Goal: Information Seeking & Learning: Find specific fact

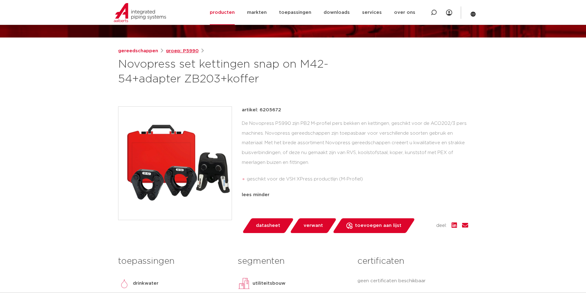
click at [177, 52] on link "groep: P5990" at bounding box center [182, 50] width 33 height 7
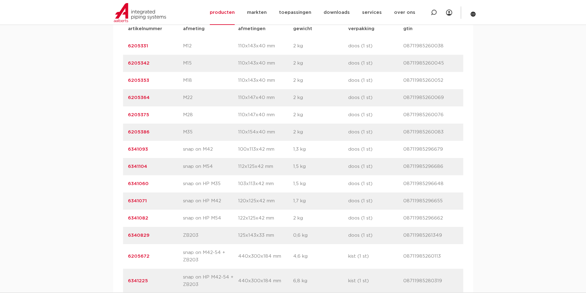
scroll to position [461, 0]
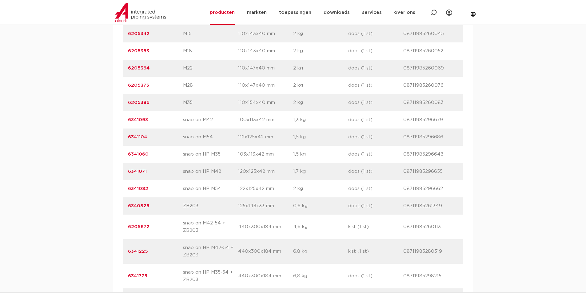
click at [142, 120] on link "6341093" at bounding box center [138, 119] width 20 height 5
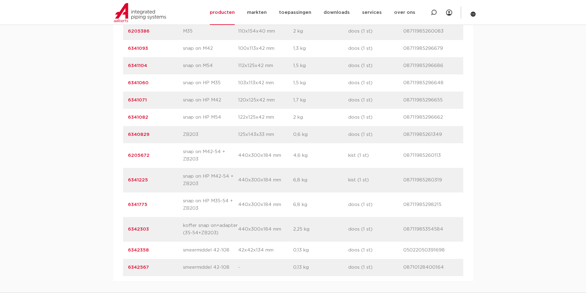
scroll to position [522, 0]
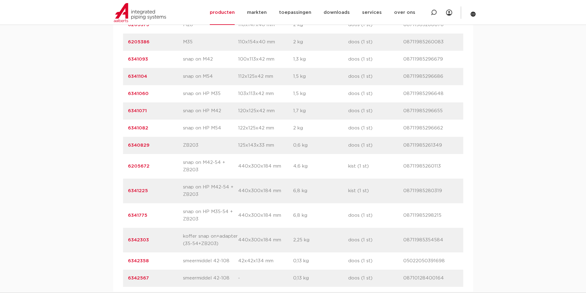
click at [136, 167] on link "6205672" at bounding box center [139, 166] width 22 height 5
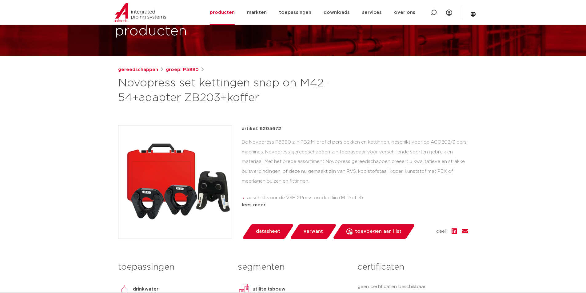
scroll to position [154, 0]
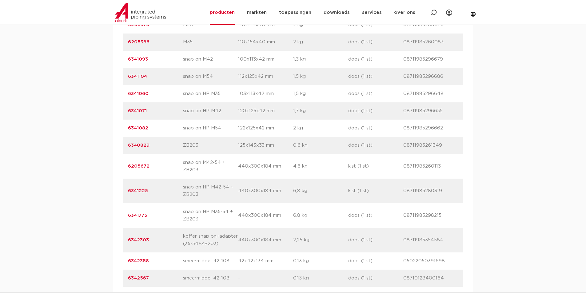
click at [137, 110] on link "6341071" at bounding box center [137, 111] width 19 height 5
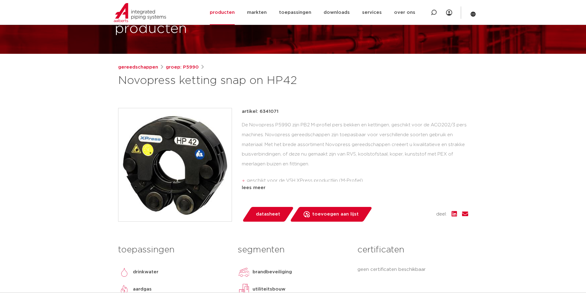
scroll to position [62, 0]
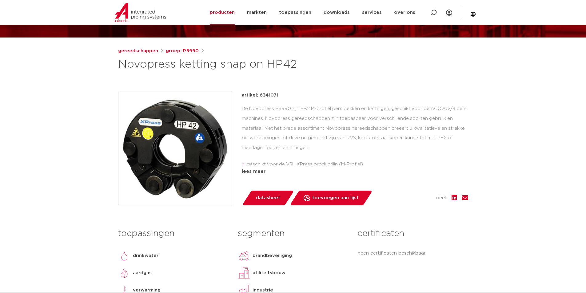
click at [271, 96] on p "artikel: 6341071" at bounding box center [260, 95] width 37 height 7
copy p "6341071"
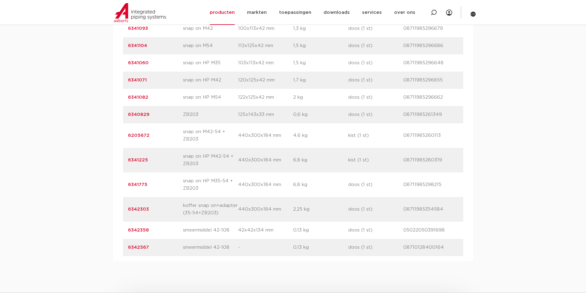
scroll to position [522, 0]
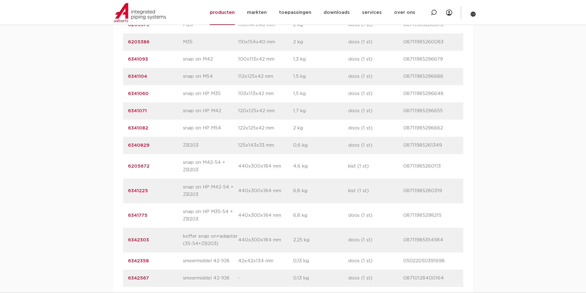
click at [140, 59] on link "6341093" at bounding box center [138, 59] width 20 height 5
click at [148, 109] on p "6341071" at bounding box center [155, 110] width 55 height 7
click at [145, 109] on link "6341071" at bounding box center [137, 111] width 19 height 5
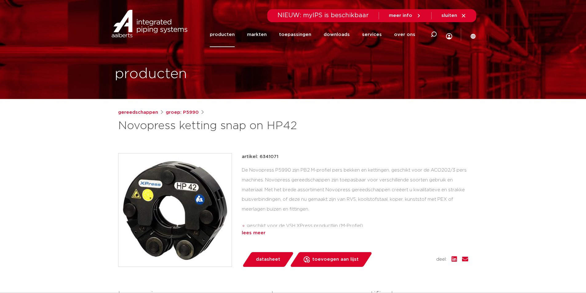
click at [260, 234] on div "lees meer" at bounding box center [355, 232] width 226 height 7
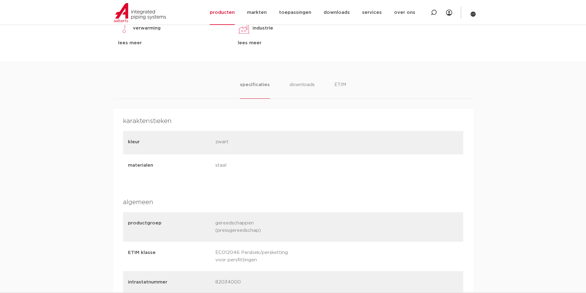
scroll to position [338, 0]
click at [299, 86] on li "downloads" at bounding box center [302, 88] width 26 height 18
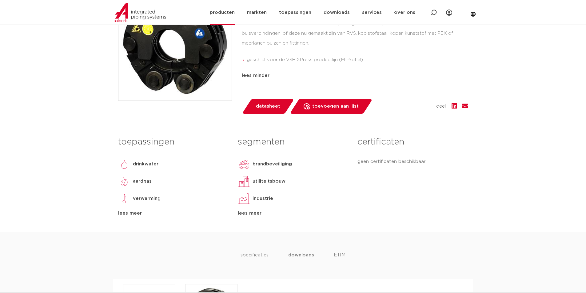
scroll to position [154, 0]
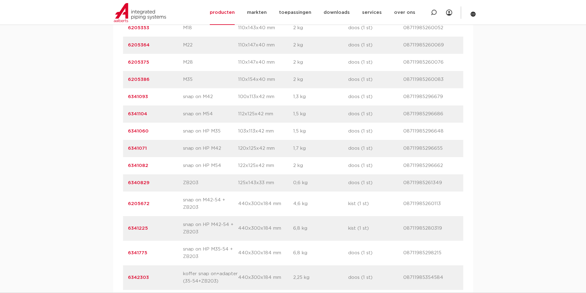
scroll to position [491, 0]
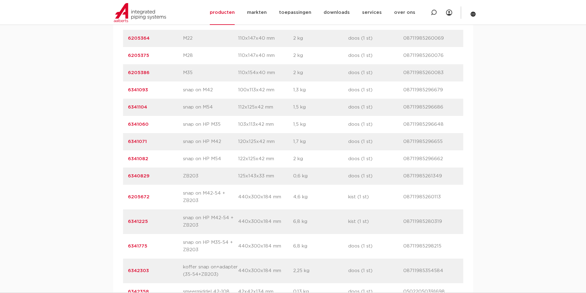
click at [140, 89] on link "6341093" at bounding box center [138, 90] width 20 height 5
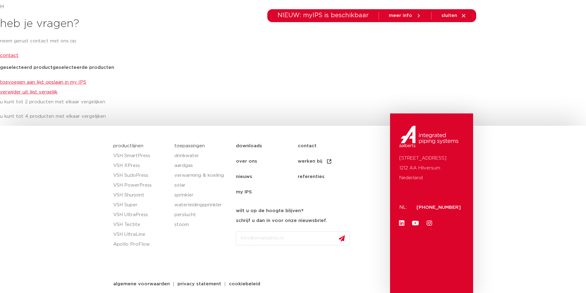
scroll to position [2296, 0]
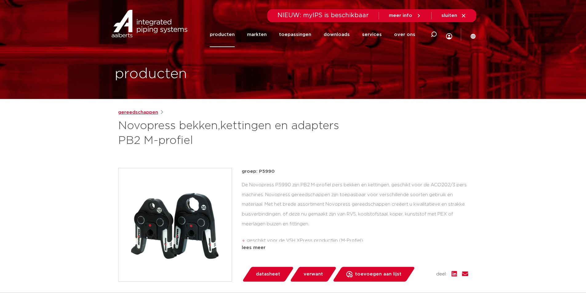
click at [150, 112] on link "gereedschappen" at bounding box center [138, 112] width 40 height 7
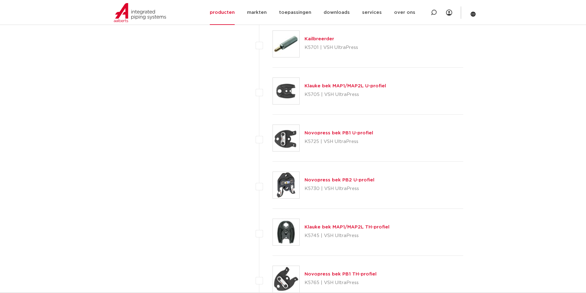
scroll to position [892, 0]
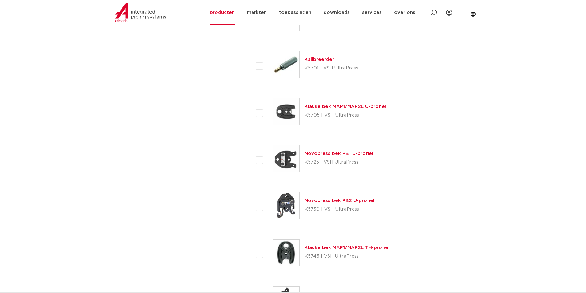
click at [332, 105] on link "Klauke bek MAP1/MAP2L U-profiel" at bounding box center [345, 106] width 82 height 5
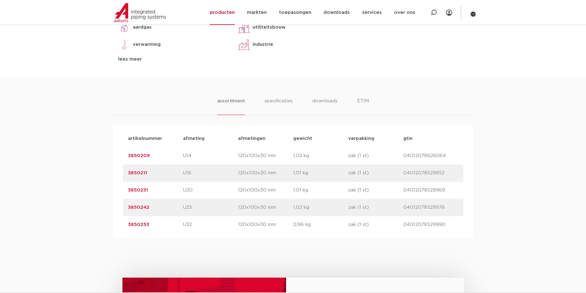
scroll to position [308, 0]
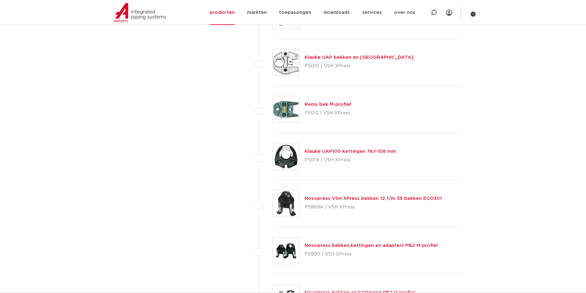
scroll to position [1661, 0]
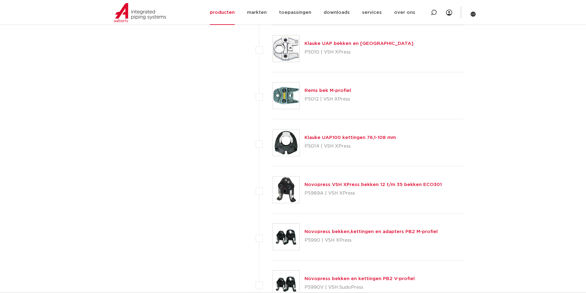
click at [337, 90] on link "Rems bek M-profiel" at bounding box center [327, 90] width 46 height 5
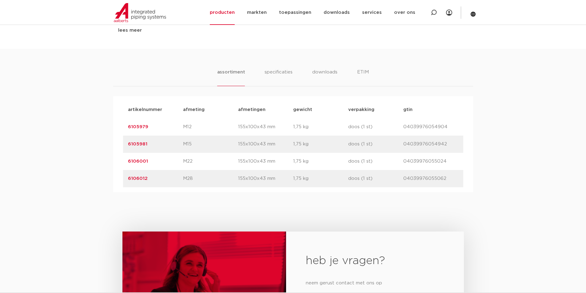
scroll to position [338, 0]
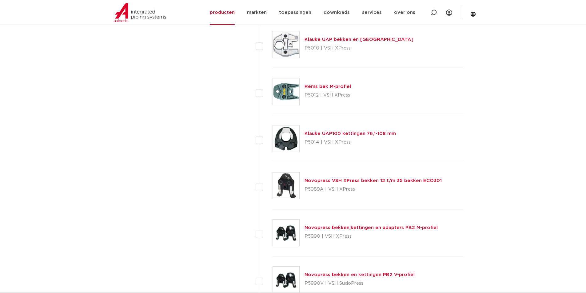
scroll to position [1630, 0]
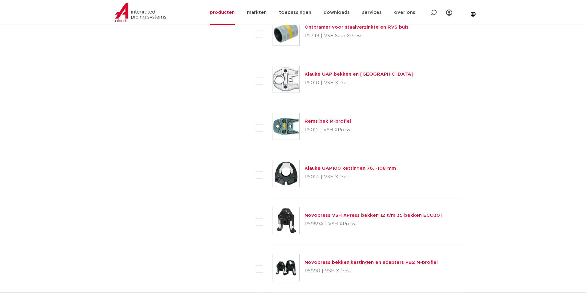
click at [341, 74] on link "Klauke UAP bekken en kettingen" at bounding box center [358, 74] width 109 height 5
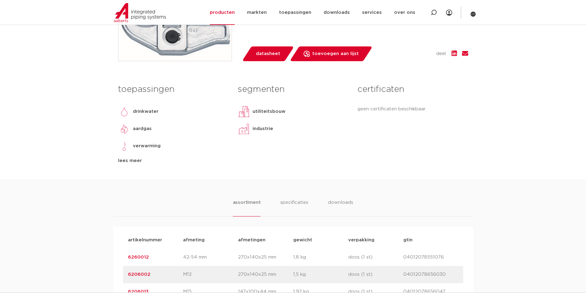
scroll to position [338, 0]
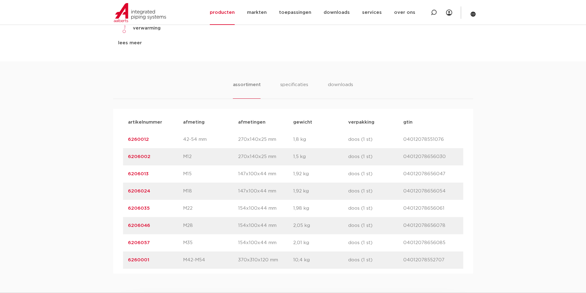
click at [138, 258] on link "6260001" at bounding box center [138, 260] width 21 height 5
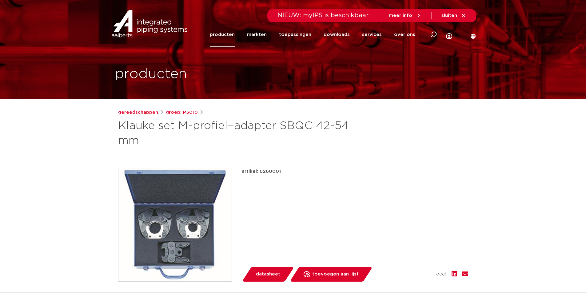
click at [266, 169] on p "artikel: 6260001" at bounding box center [261, 171] width 39 height 7
copy p "6260001"
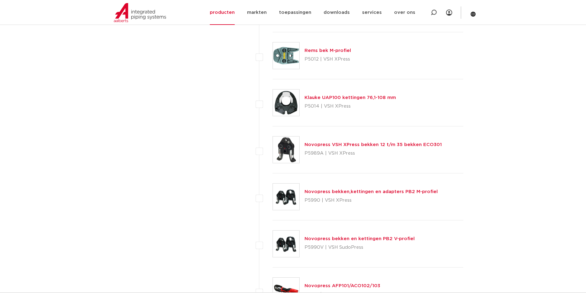
scroll to position [1722, 0]
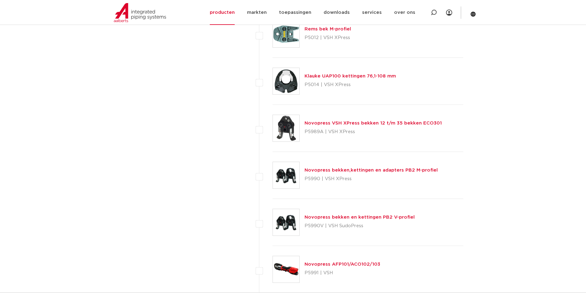
click at [418, 169] on link "Novopress bekken,kettingen en adapters PB2 M-profiel" at bounding box center [370, 170] width 133 height 5
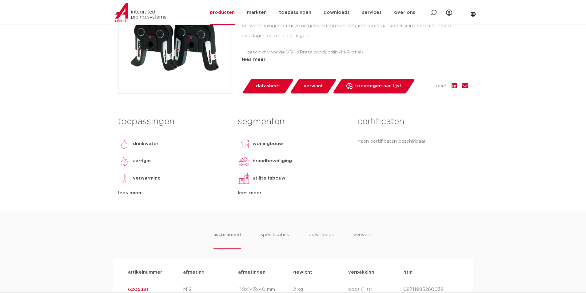
scroll to position [215, 0]
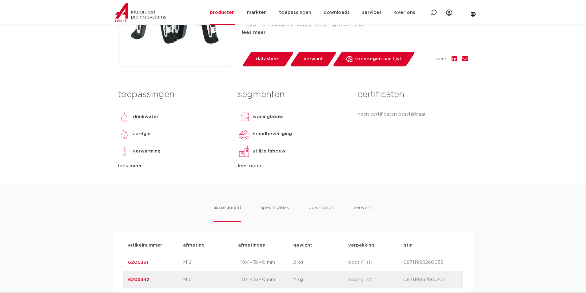
click at [290, 205] on ul "assortiment specificaties downloads verwant" at bounding box center [292, 213] width 159 height 18
click at [281, 208] on li "specificaties" at bounding box center [275, 213] width 30 height 18
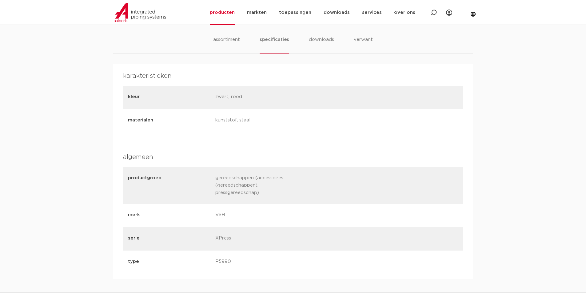
scroll to position [369, 0]
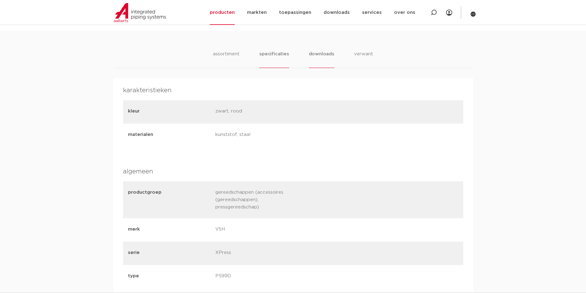
click at [324, 57] on li "downloads" at bounding box center [322, 59] width 26 height 18
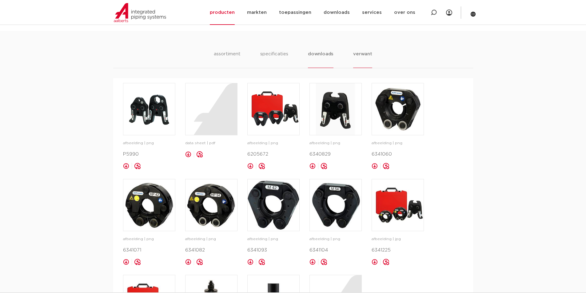
click at [362, 53] on li "verwant" at bounding box center [362, 59] width 19 height 18
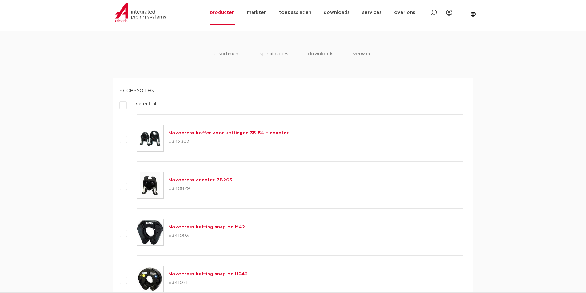
click at [313, 56] on li "downloads" at bounding box center [321, 59] width 26 height 18
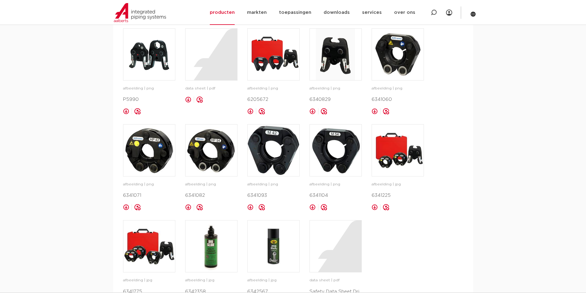
scroll to position [431, 0]
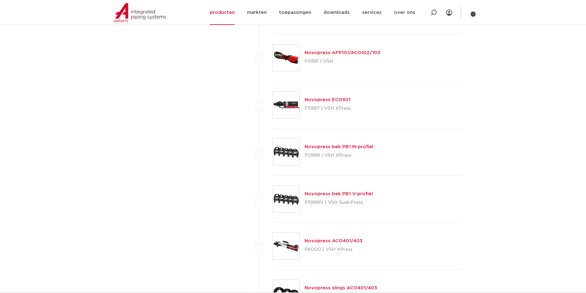
scroll to position [1938, 0]
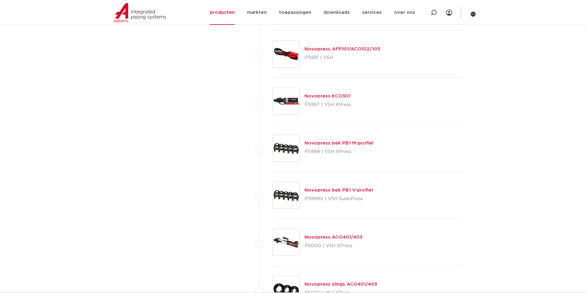
click at [353, 144] on link "Novopress bek PB1 M-profiel" at bounding box center [338, 143] width 69 height 5
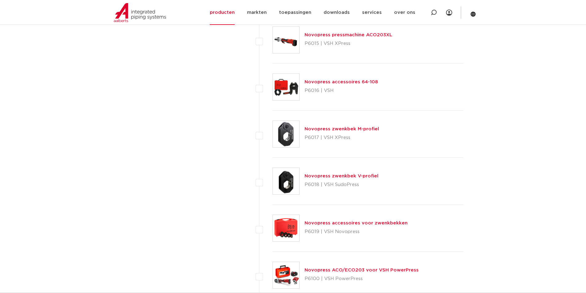
scroll to position [2491, 0]
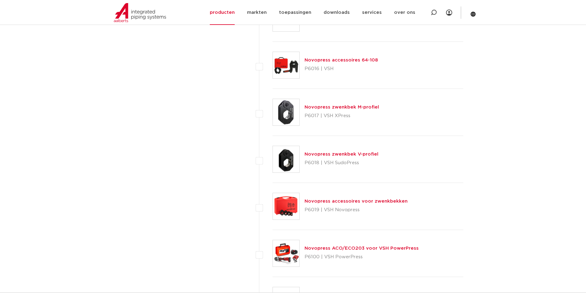
click at [352, 103] on div "Novopress zwenkbek M-profiel P6017 | VSH XPress" at bounding box center [368, 112] width 191 height 47
click at [353, 107] on link "Novopress zwenkbek M-profiel" at bounding box center [341, 107] width 74 height 5
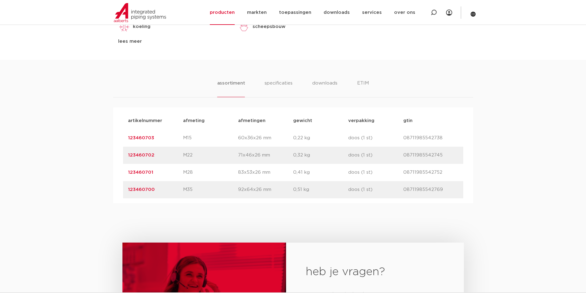
scroll to position [431, 0]
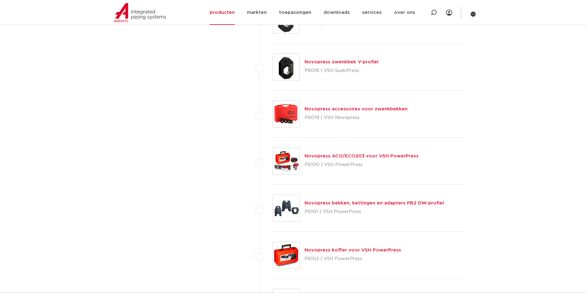
scroll to position [2768, 0]
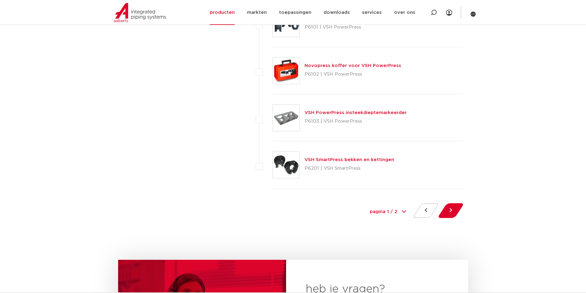
click at [379, 158] on link "VSH SmartPress bekken en kettingen" at bounding box center [349, 159] width 90 height 5
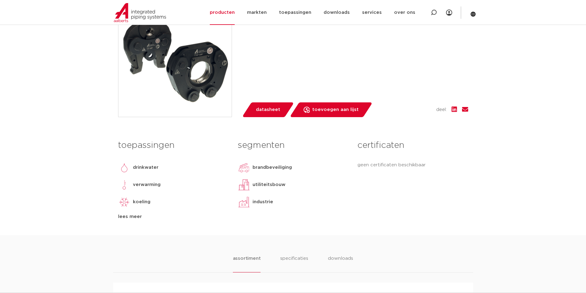
scroll to position [154, 0]
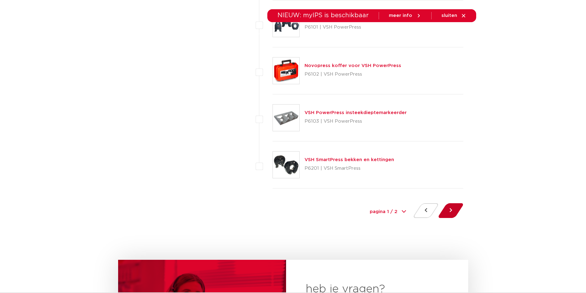
click at [456, 212] on button at bounding box center [451, 210] width 18 height 15
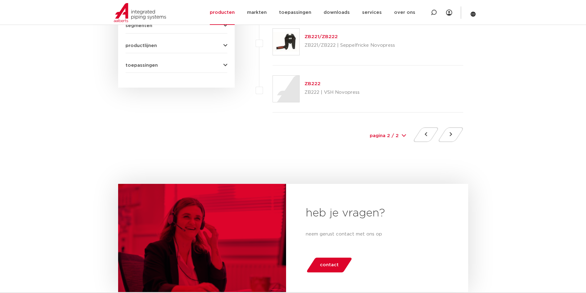
scroll to position [308, 0]
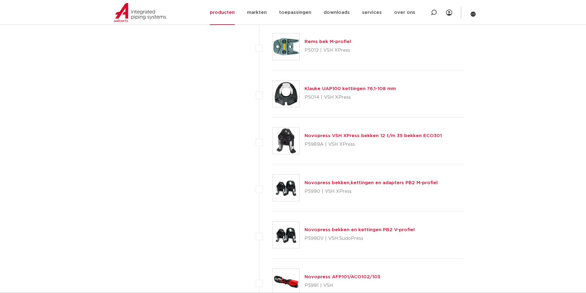
scroll to position [1700, 0]
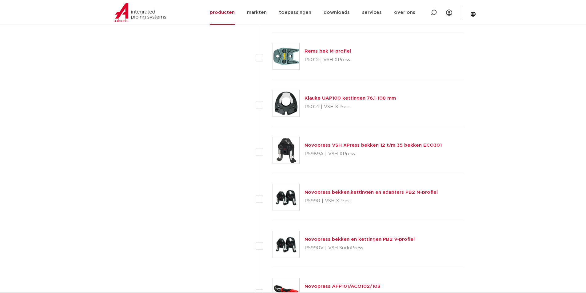
click at [383, 193] on link "Novopress bekken,kettingen en adapters PB2 M-profiel" at bounding box center [370, 192] width 133 height 5
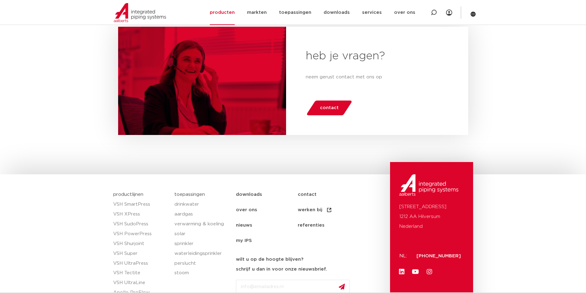
scroll to position [2992, 0]
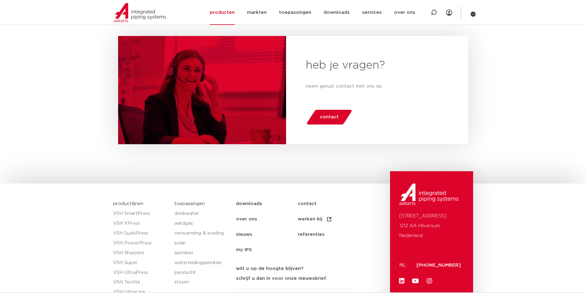
click at [325, 115] on span "contact" at bounding box center [329, 117] width 19 height 10
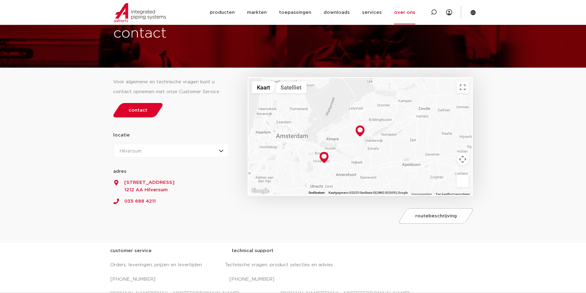
scroll to position [31, 0]
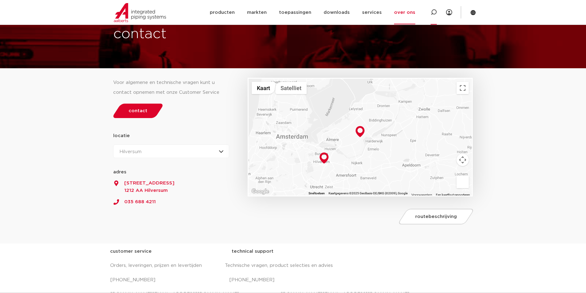
click at [431, 13] on icon at bounding box center [434, 12] width 6 height 6
click at [285, 11] on input "Zoeken" at bounding box center [341, 12] width 193 height 12
type input "6340829"
click button "Zoeken" at bounding box center [0, 0] width 0 height 0
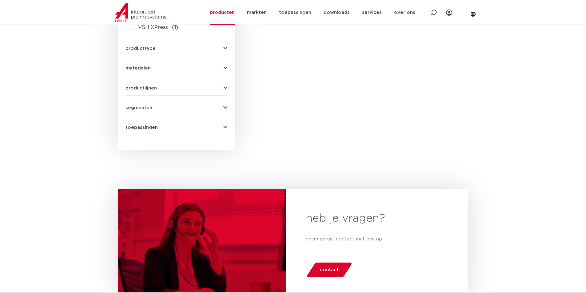
scroll to position [146, 0]
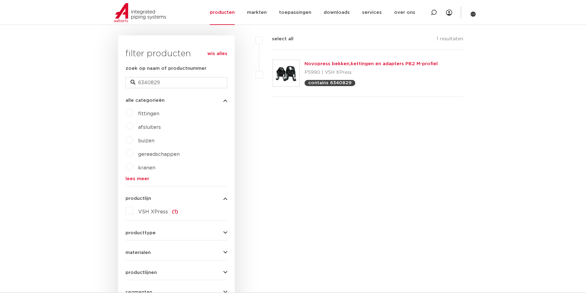
click at [352, 63] on link "Novopress bekken,kettingen en adapters PB2 M-profiel" at bounding box center [370, 64] width 133 height 5
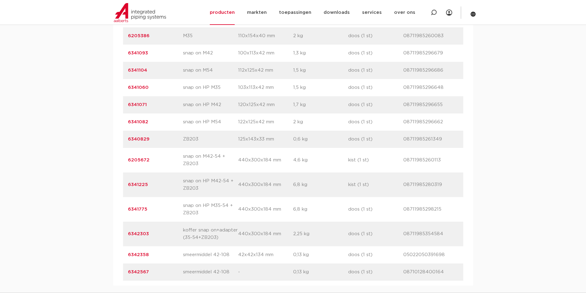
scroll to position [523, 0]
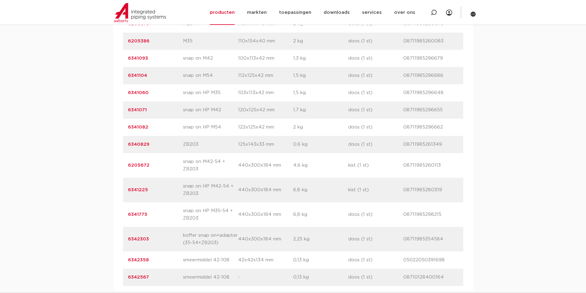
click at [148, 146] on link "6340829" at bounding box center [139, 144] width 22 height 5
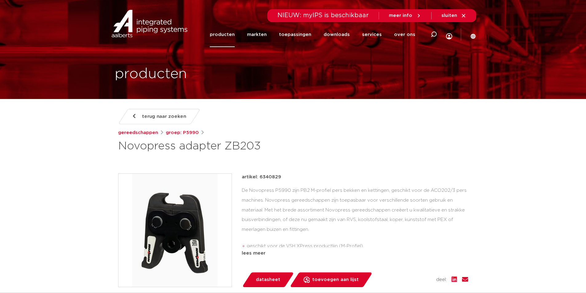
click at [274, 174] on p "artikel: 6340829" at bounding box center [261, 176] width 39 height 7
click at [273, 177] on p "artikel: 6340829" at bounding box center [261, 176] width 39 height 7
copy p "6340829"
